Goal: Task Accomplishment & Management: Use online tool/utility

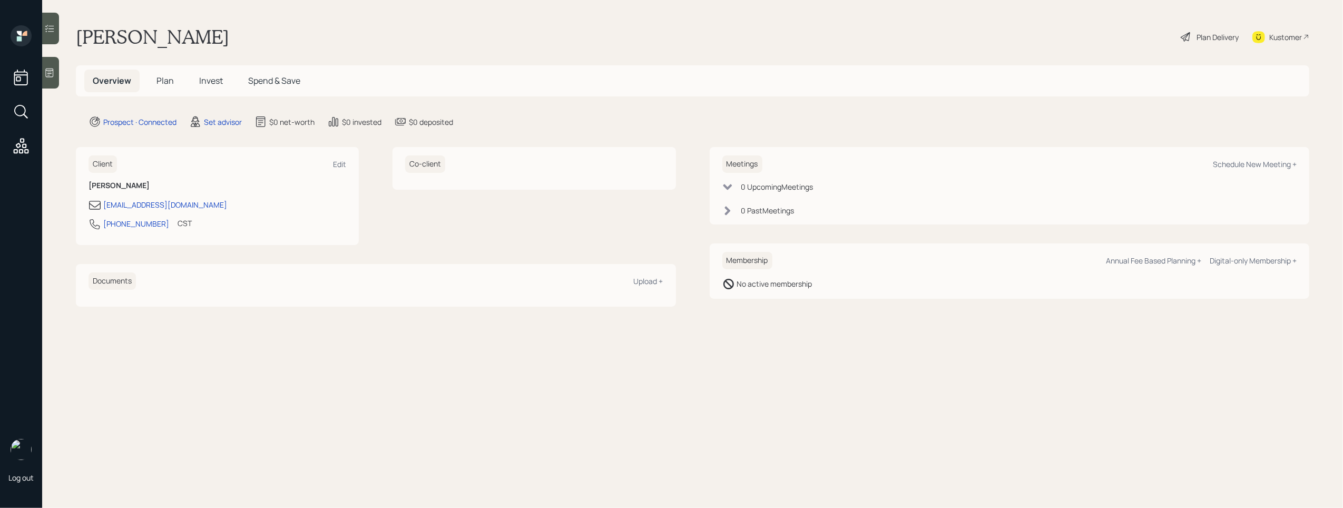
click at [53, 80] on div at bounding box center [50, 73] width 17 height 32
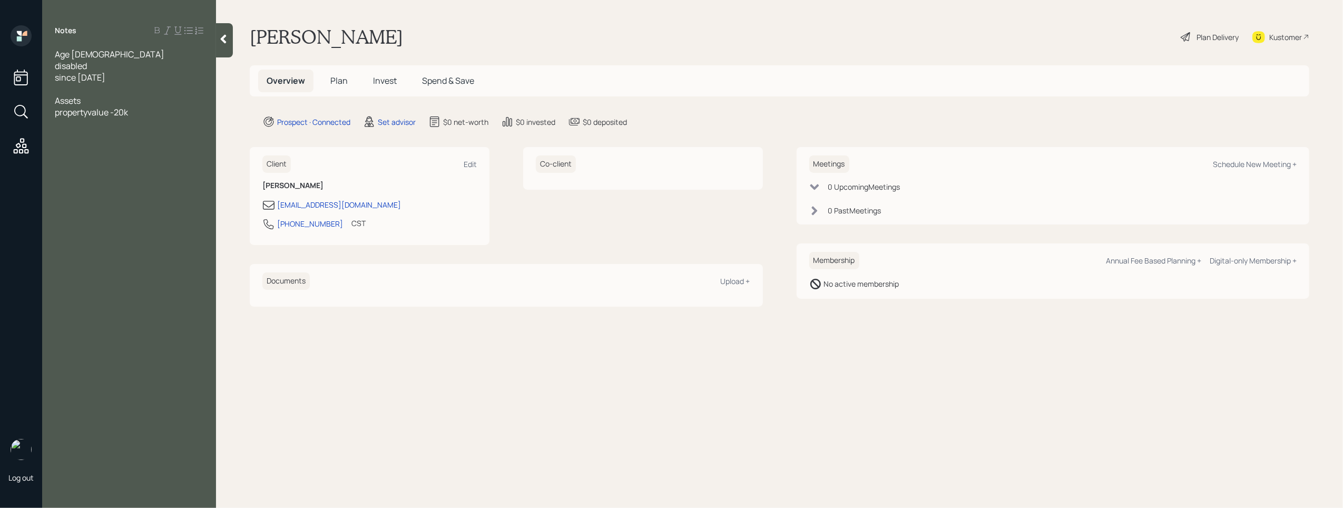
click at [90, 111] on span "propertyvalue -20k" at bounding box center [91, 112] width 73 height 12
click at [151, 113] on div "property value -20k" at bounding box center [129, 112] width 149 height 12
click at [228, 25] on div at bounding box center [224, 40] width 17 height 34
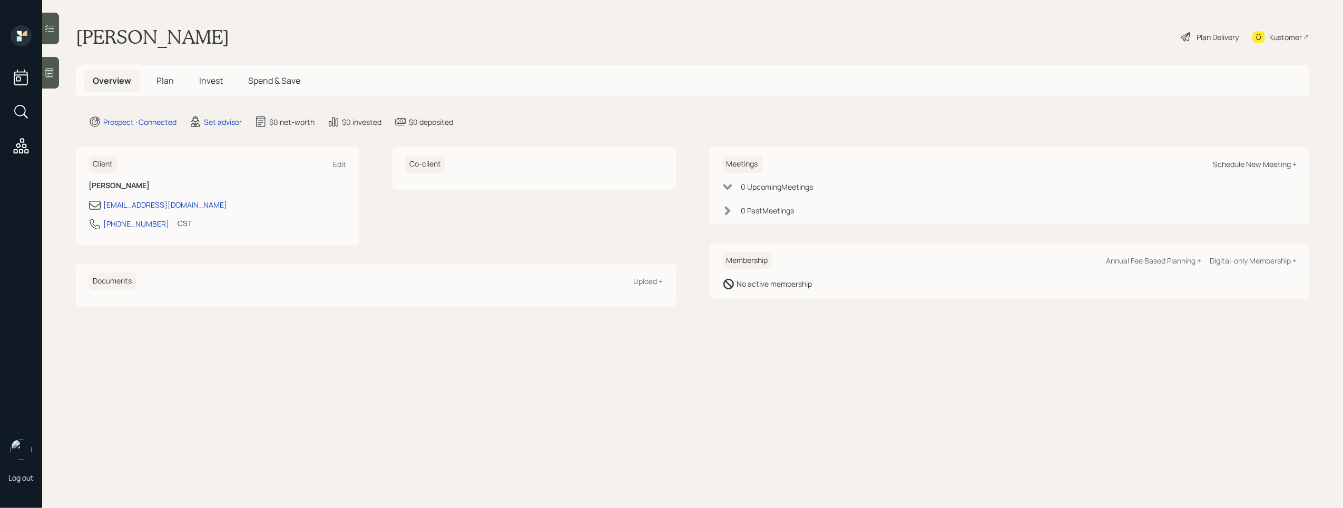
click at [1280, 163] on div "Schedule New Meeting +" at bounding box center [1255, 164] width 84 height 10
select select "round-[PERSON_NAME]"
